Goal: Check status: Check status

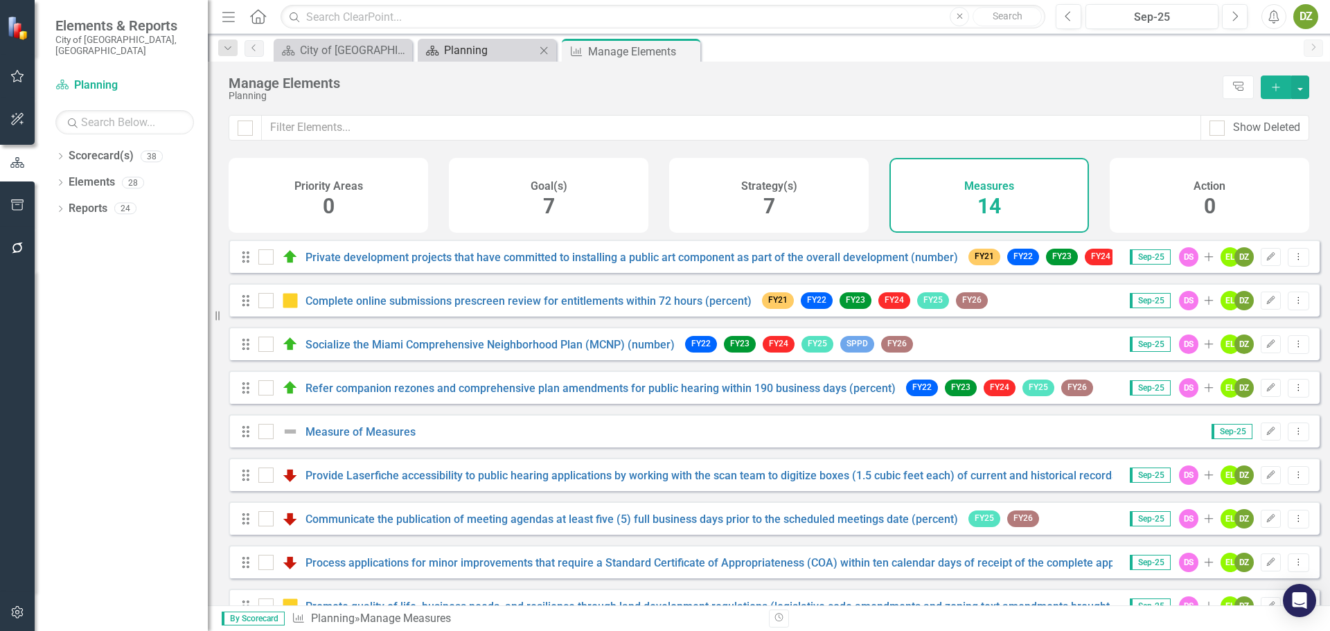
click at [481, 48] on div "Planning" at bounding box center [489, 50] width 91 height 17
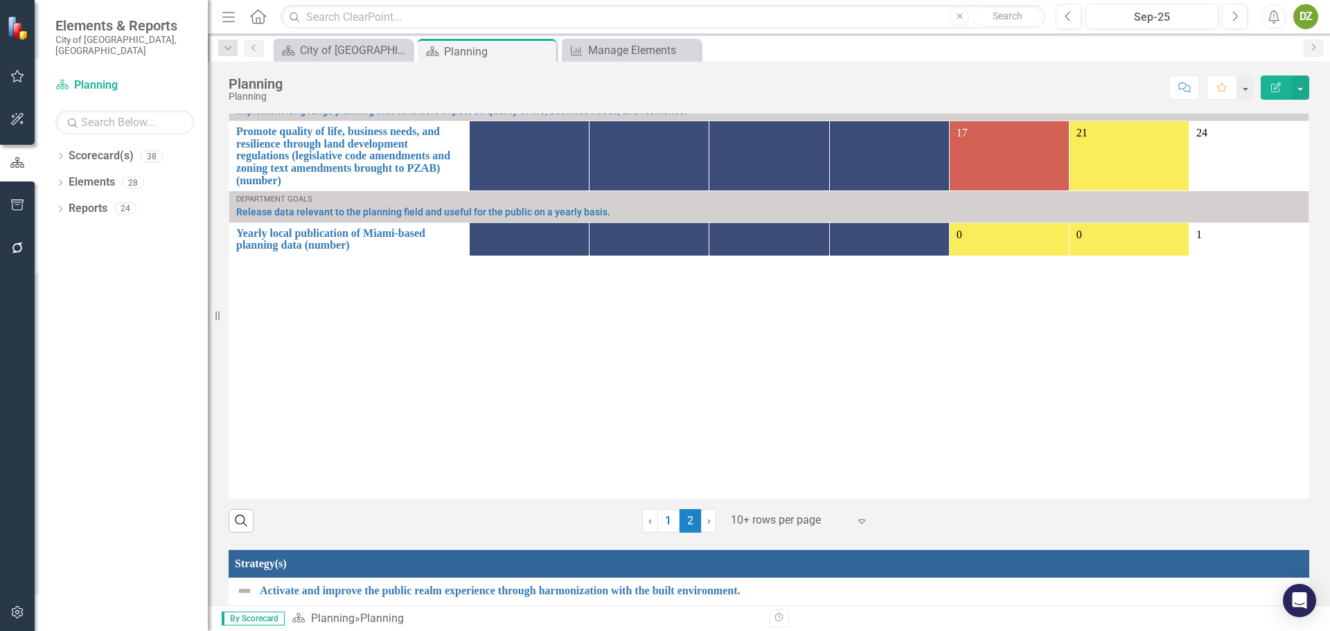
scroll to position [1630, 0]
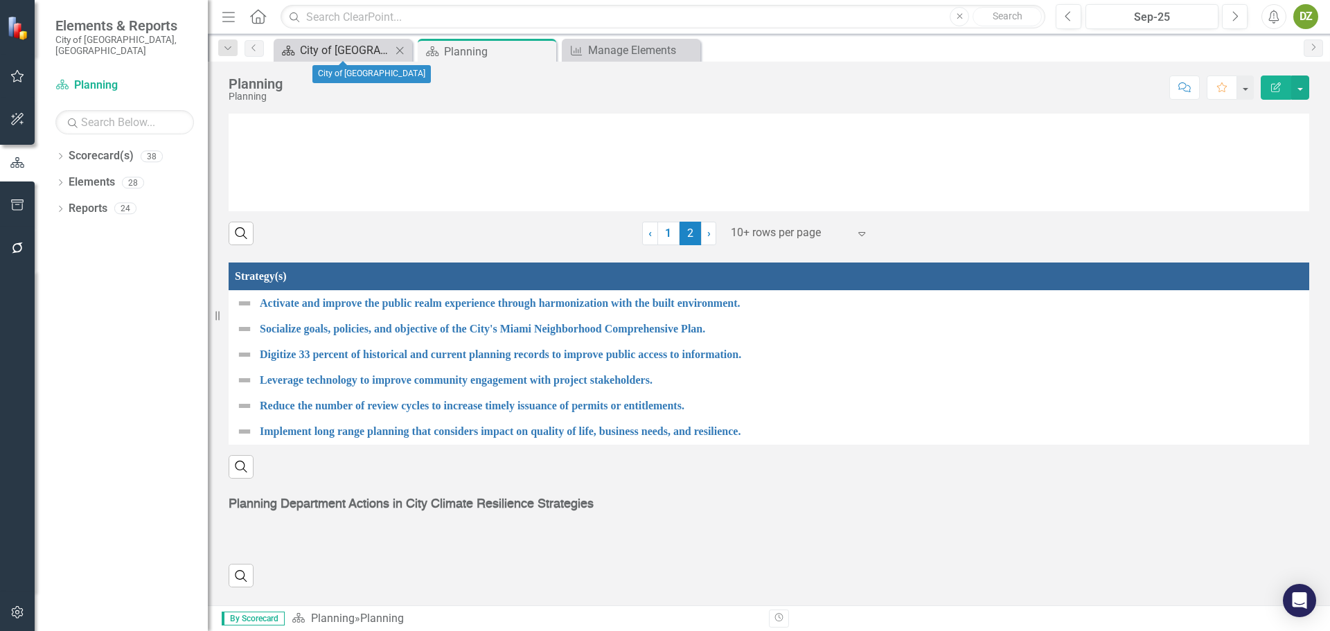
click at [351, 48] on div "City of [GEOGRAPHIC_DATA]" at bounding box center [345, 50] width 91 height 17
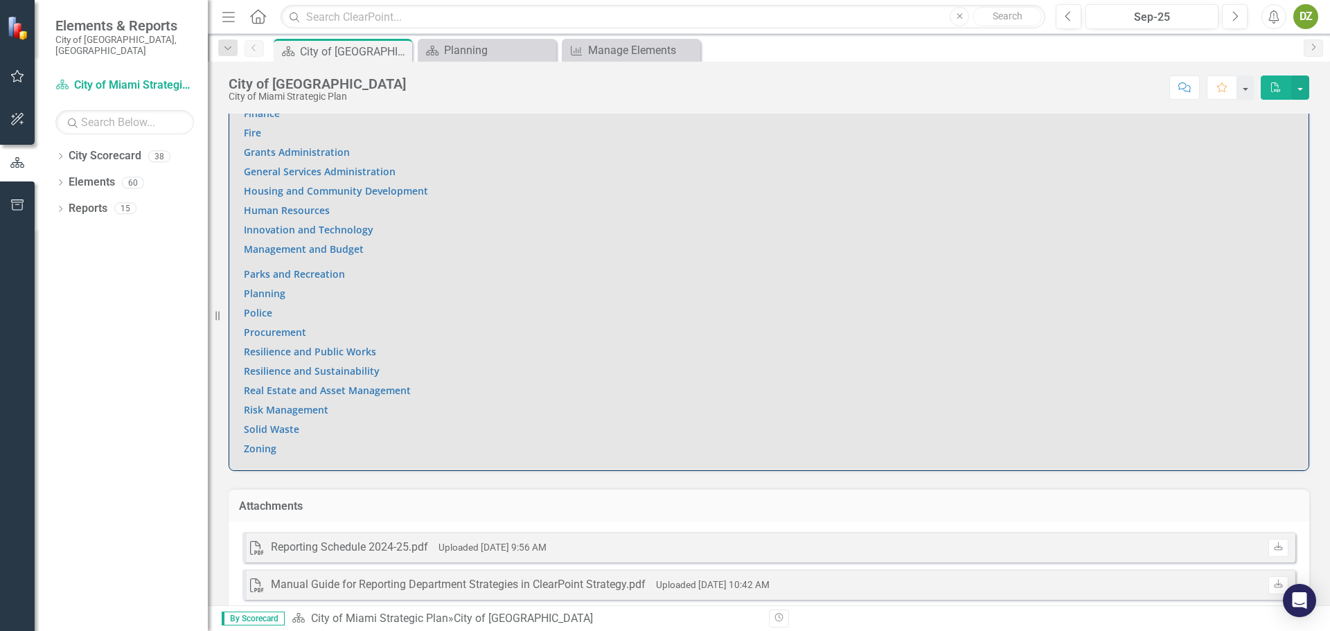
scroll to position [1073, 0]
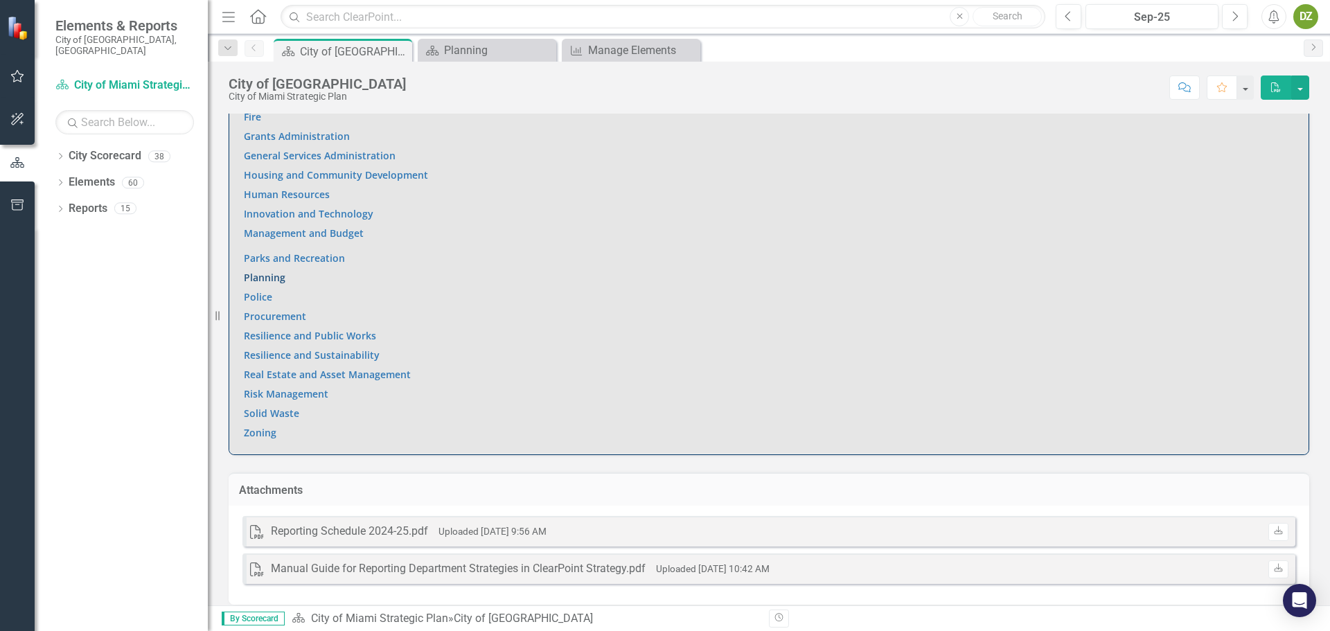
click at [283, 271] on link "Planning" at bounding box center [265, 277] width 42 height 13
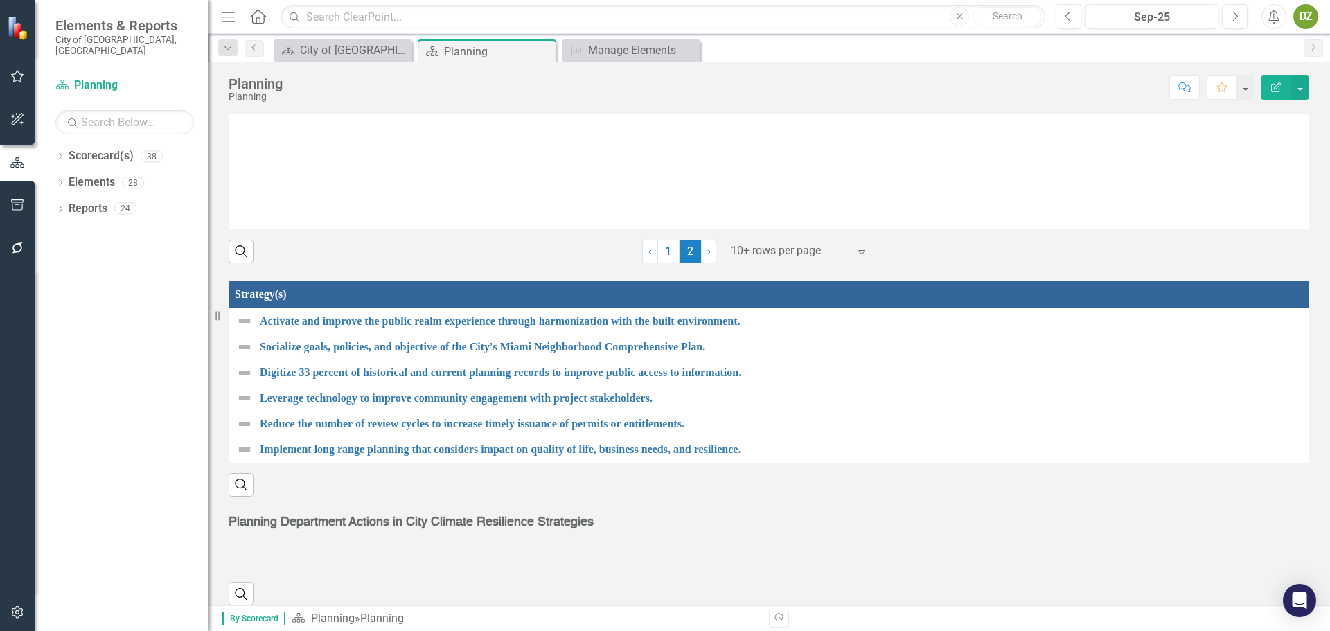
scroll to position [1630, 0]
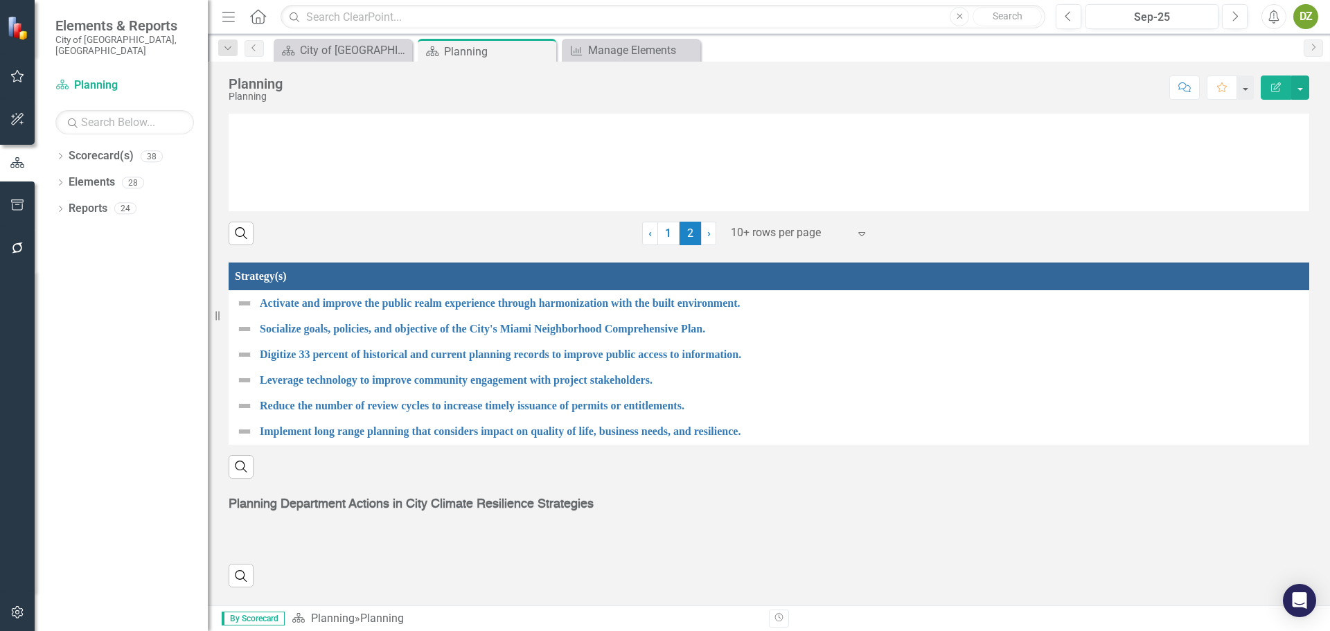
click at [1167, 522] on div "Planning Department Actions in City Climate Resilience Strategies" at bounding box center [769, 516] width 1081 height 40
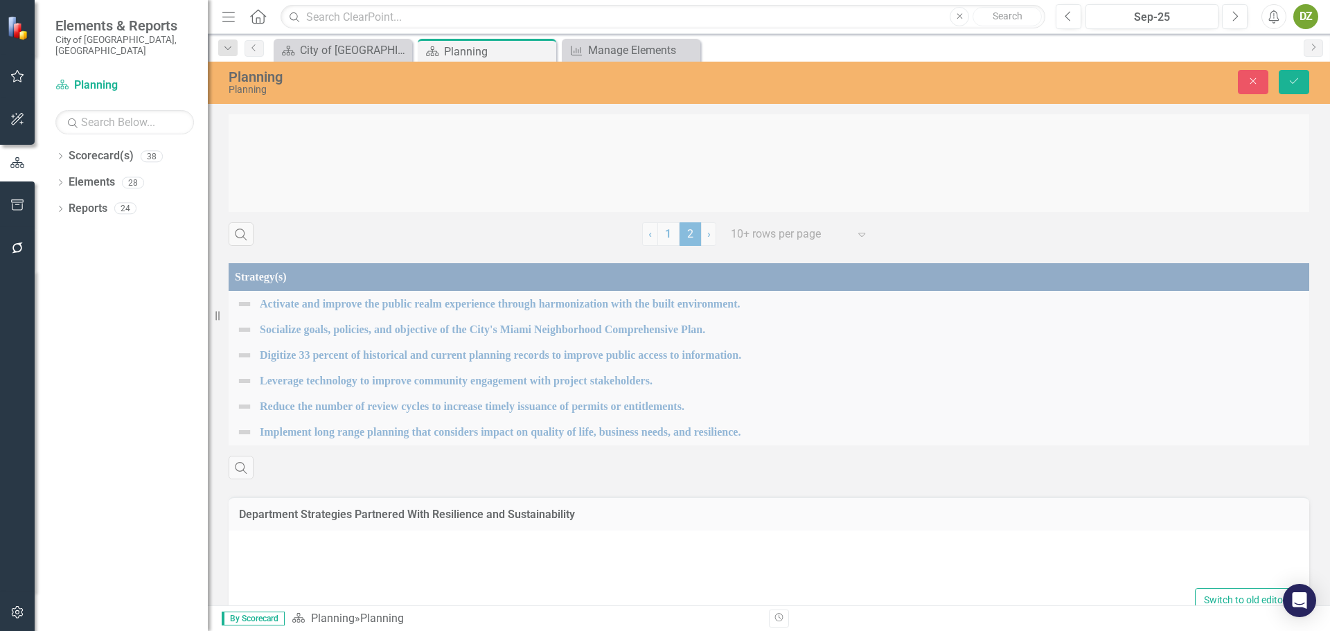
type textarea "<p><span style="font-size: 18px; font-family: helvetica;"><strong>Planning Depa…"
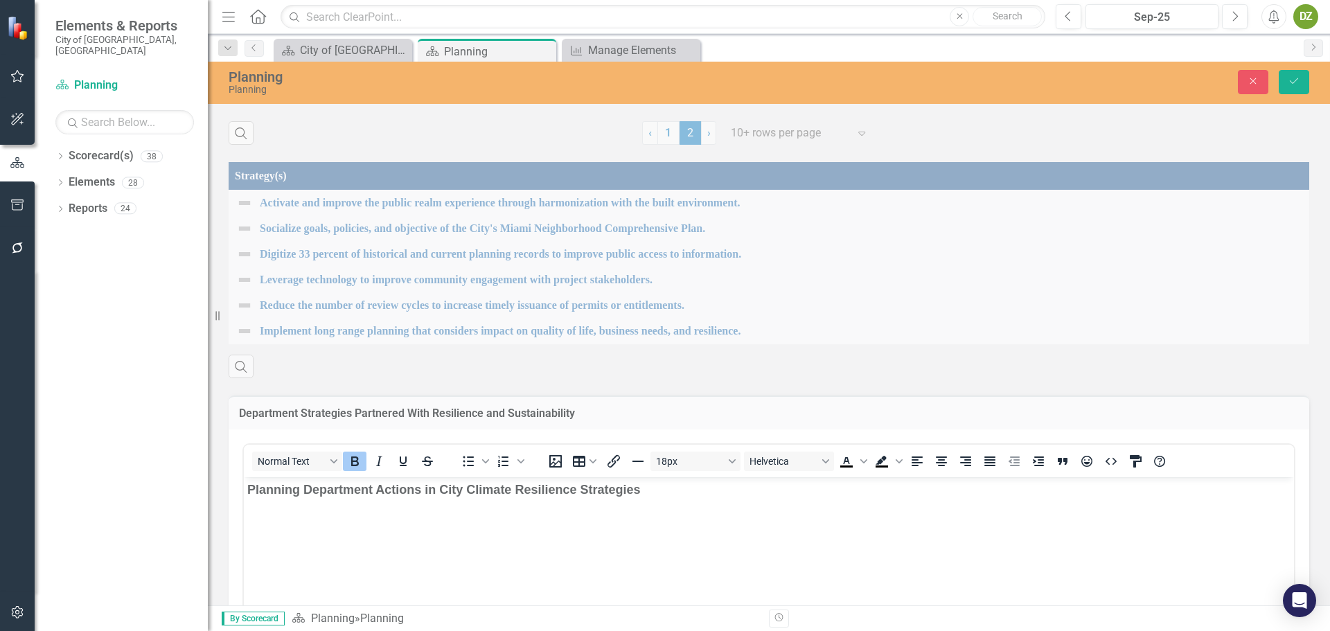
scroll to position [1967, 0]
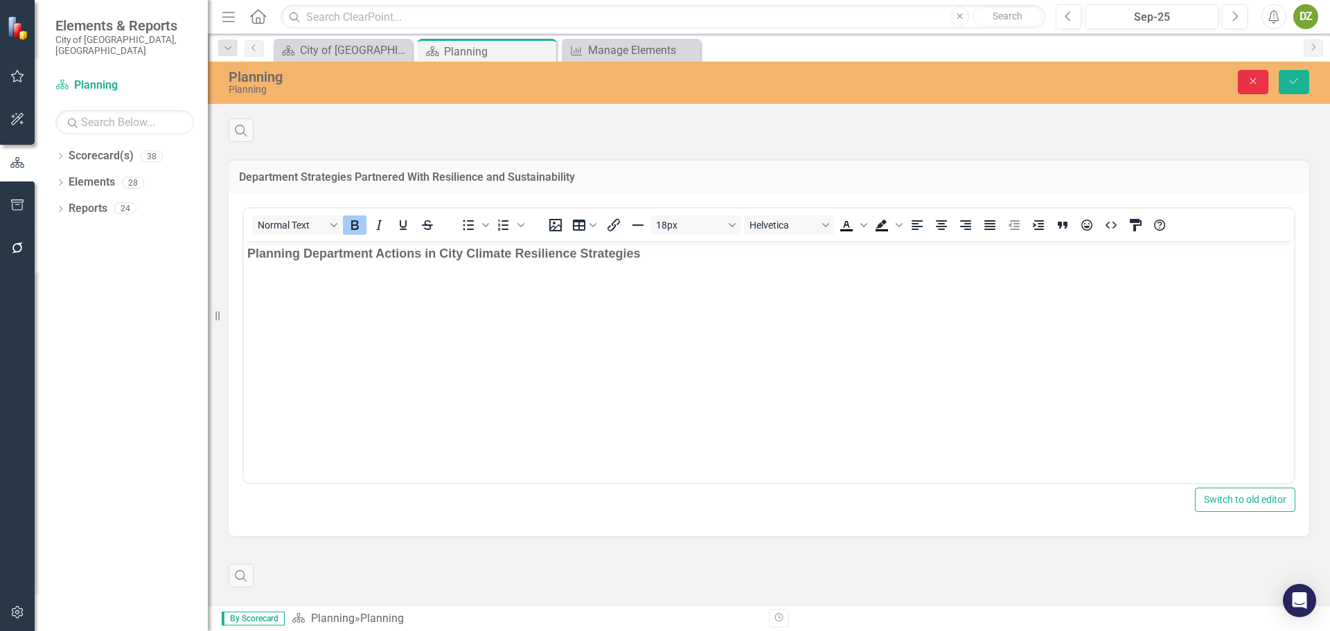
click at [1252, 81] on icon "Close" at bounding box center [1253, 81] width 12 height 10
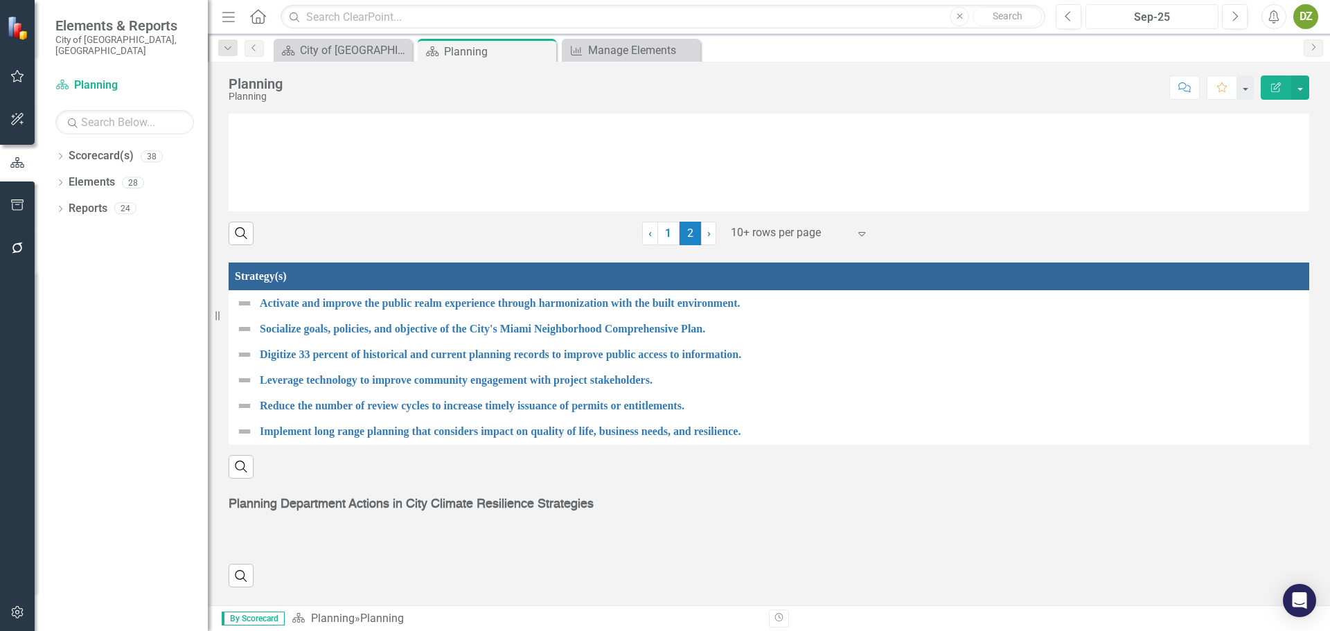
click at [1145, 21] on div "Sep-25" at bounding box center [1151, 17] width 123 height 17
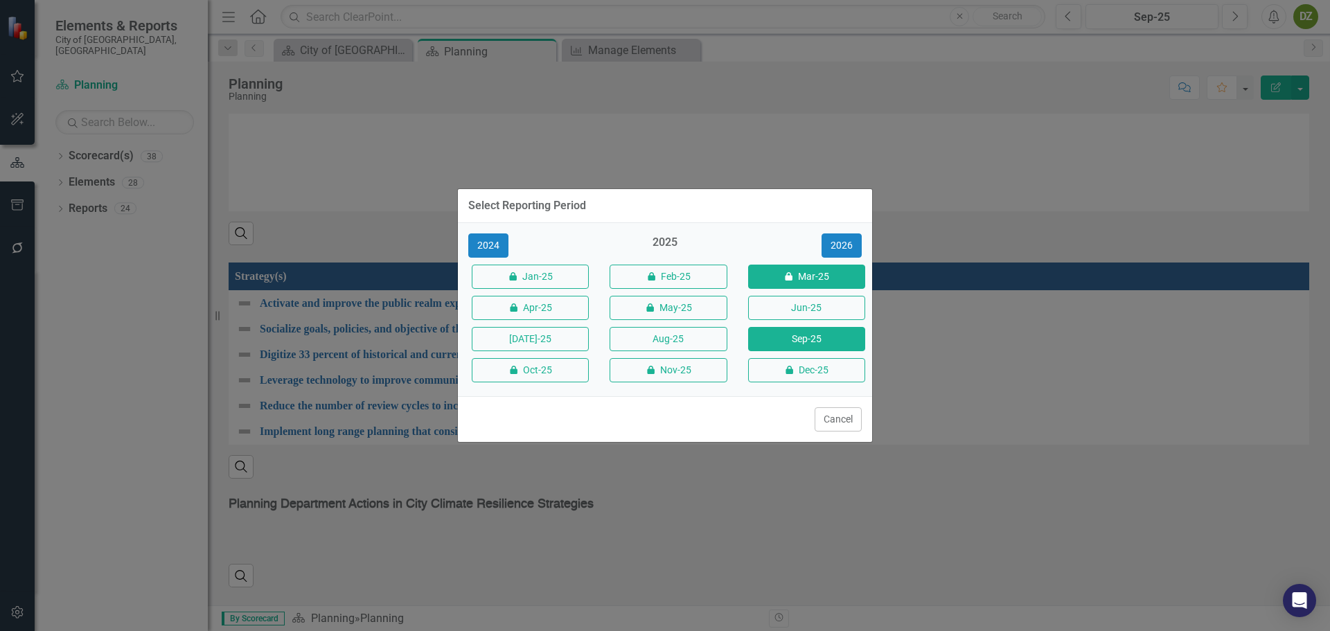
click at [811, 280] on button "icon.lock Mar-25" at bounding box center [806, 277] width 117 height 24
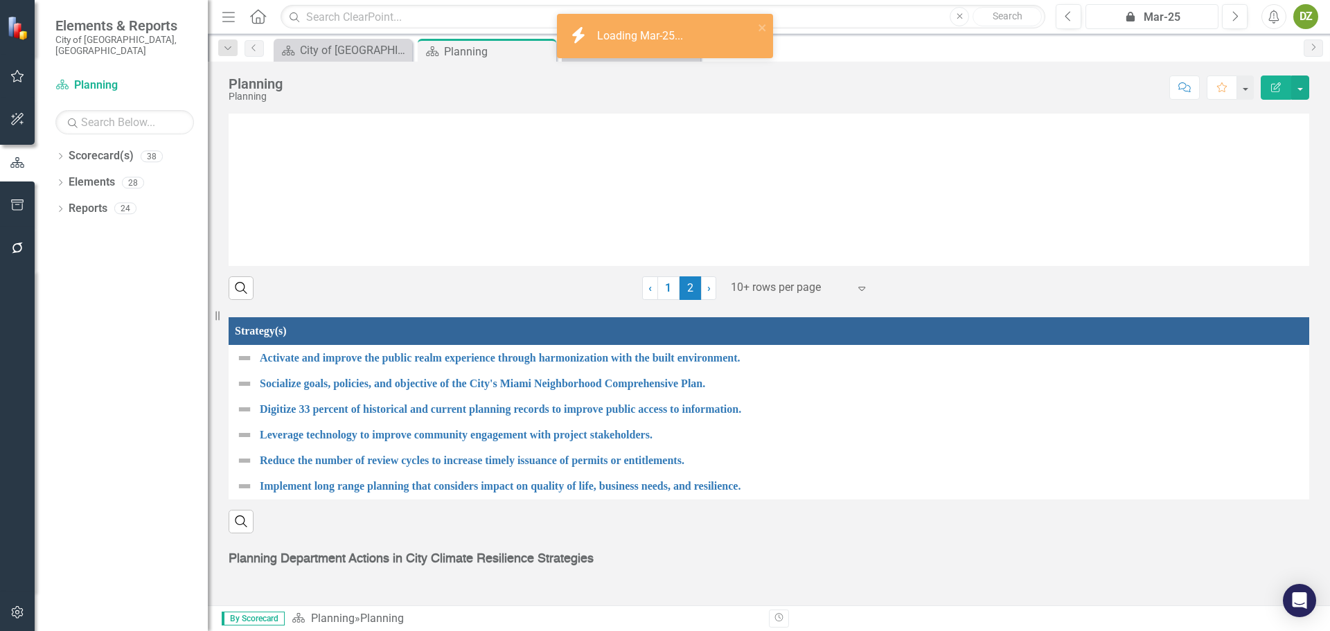
scroll to position [1630, 0]
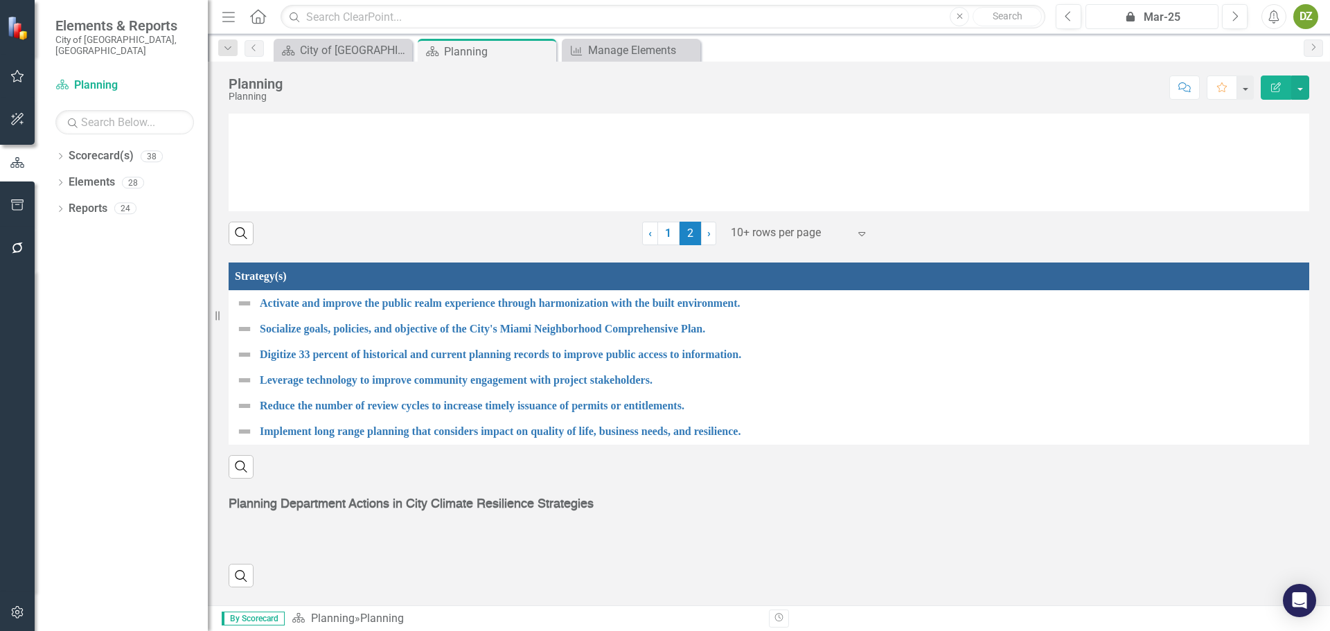
click at [1158, 13] on div "icon.lock Mar-25" at bounding box center [1151, 17] width 123 height 17
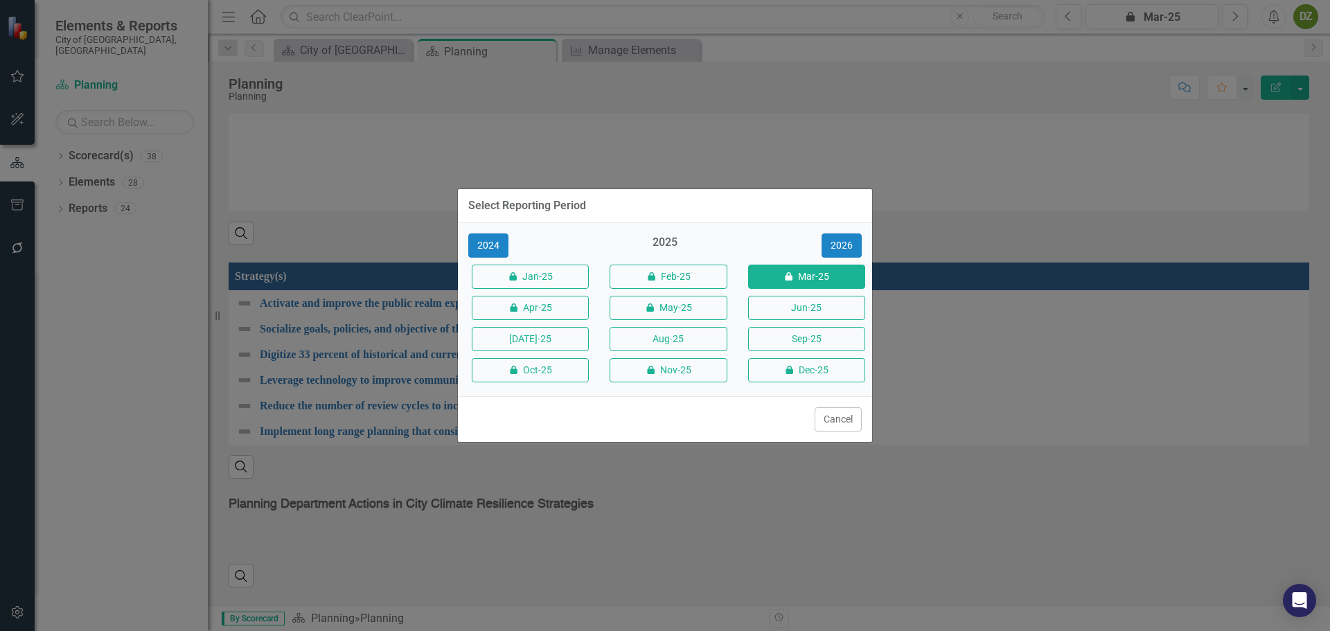
click at [795, 344] on button "Sep-25" at bounding box center [806, 339] width 117 height 24
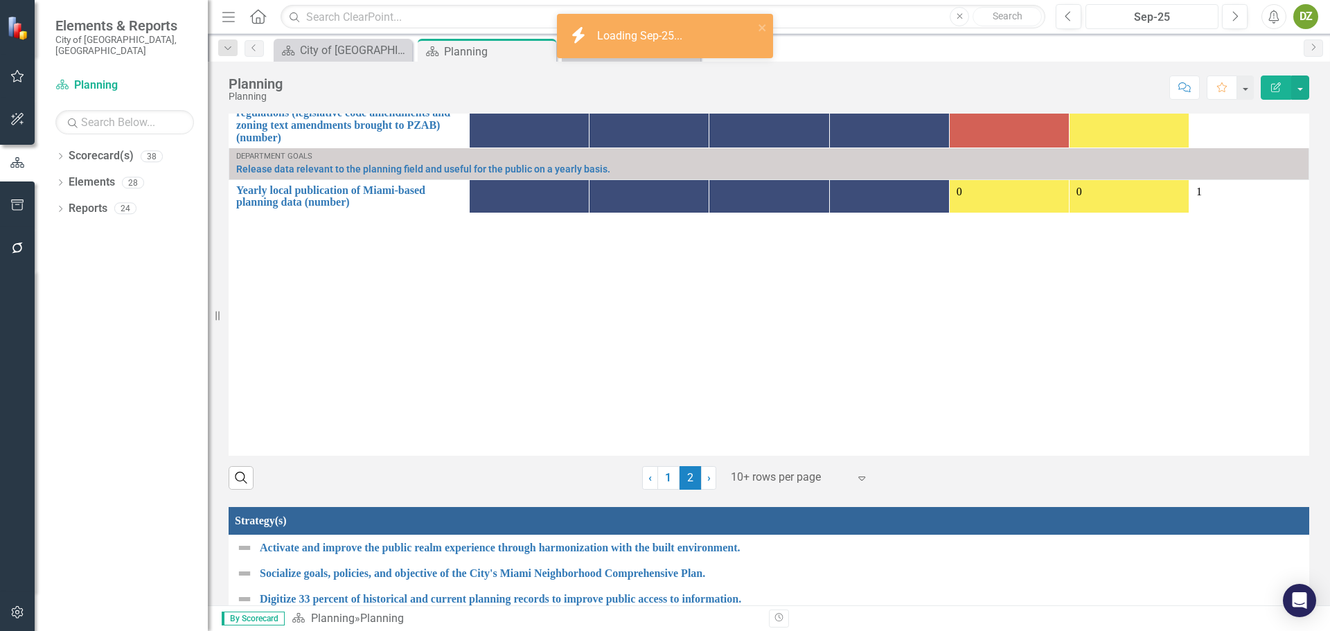
scroll to position [1630, 0]
